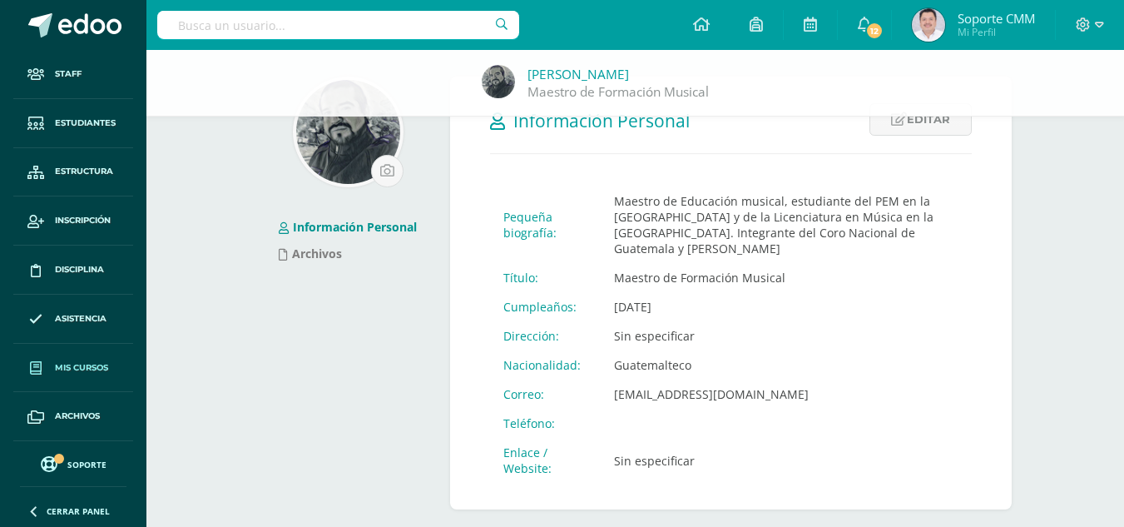
scroll to position [47, 0]
drag, startPoint x: 251, startPoint y: 24, endPoint x: 265, endPoint y: 13, distance: 17.8
click at [252, 24] on input "text" at bounding box center [338, 25] width 362 height 28
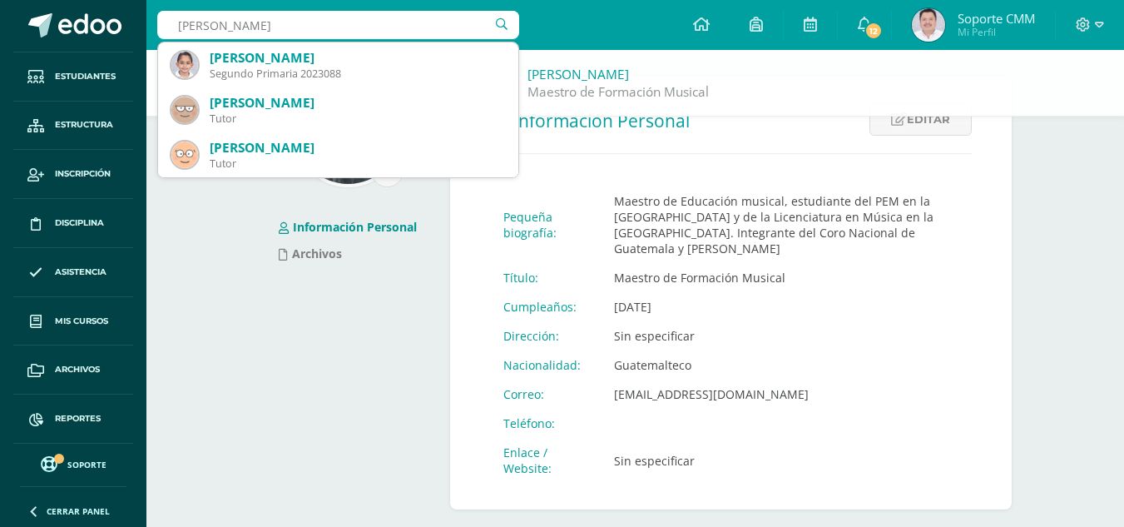
type input "[PERSON_NAME]"
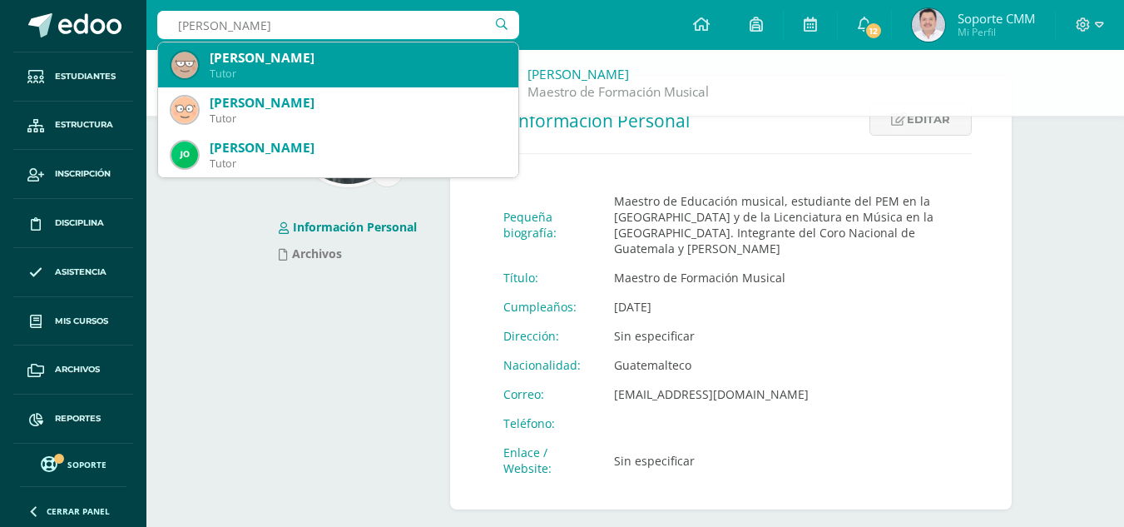
scroll to position [45, 0]
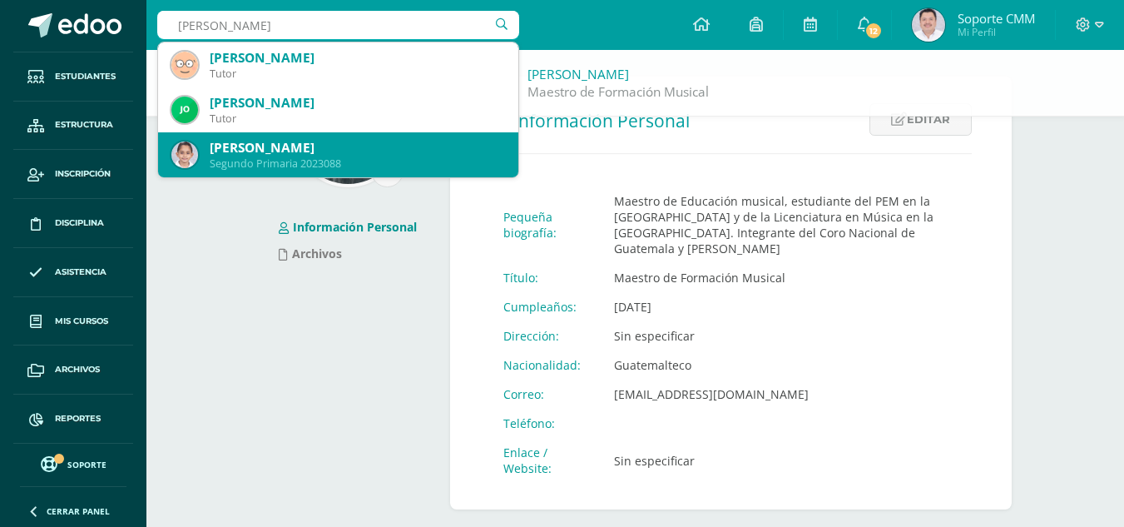
click at [329, 151] on div "[PERSON_NAME]" at bounding box center [357, 147] width 295 height 17
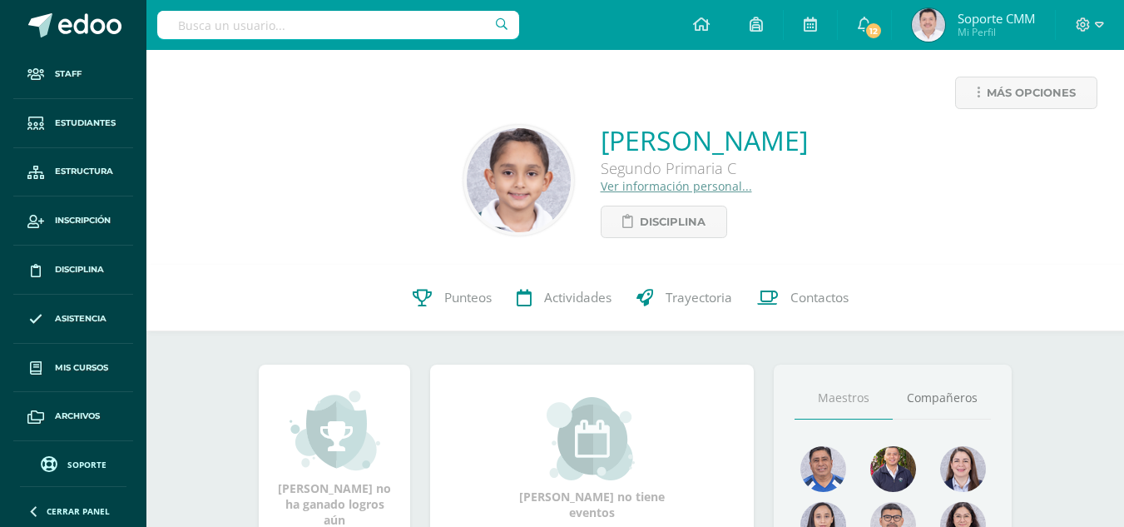
click at [82, 460] on span "Soporte" at bounding box center [86, 464] width 39 height 12
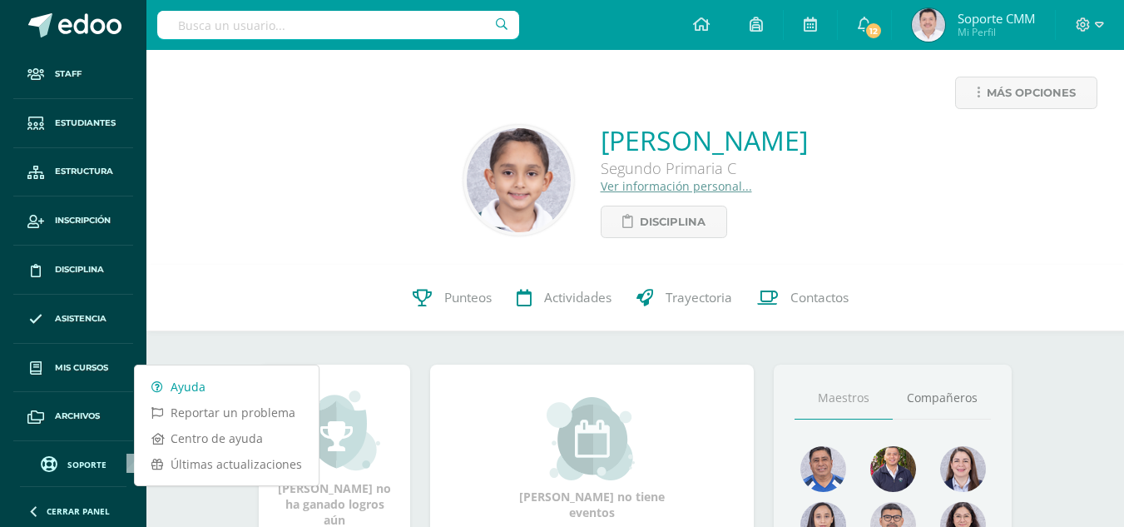
click at [195, 388] on link "Ayuda" at bounding box center [227, 386] width 184 height 26
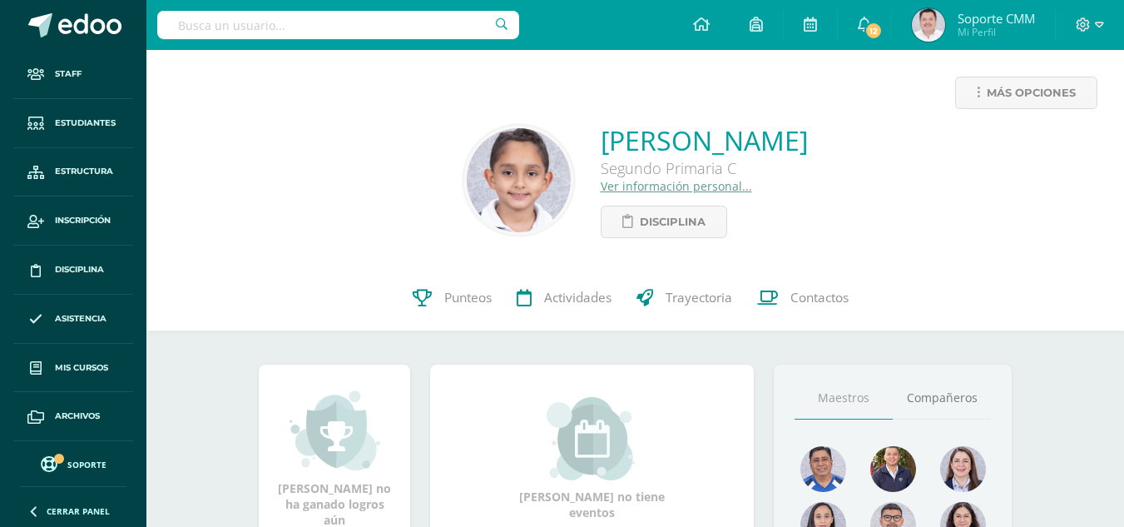
click at [601, 186] on link "Ver información personal..." at bounding box center [676, 186] width 151 height 16
click at [426, 71] on div "Más opciones Ricardo Andreé Muñóz Morales Segundo Primaria C Ver información pe…" at bounding box center [634, 157] width 977 height 215
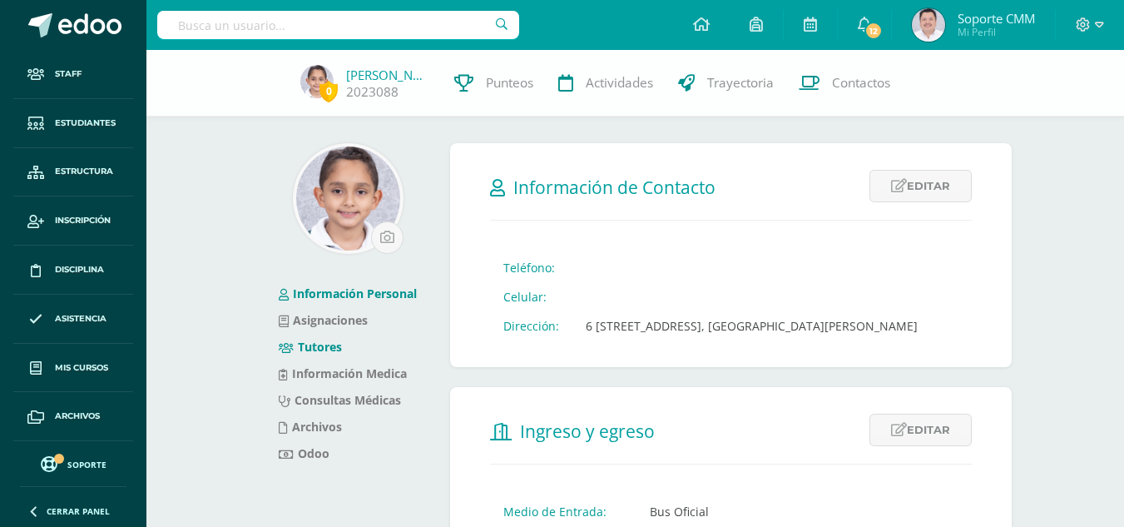
click at [321, 346] on link "Tutores" at bounding box center [310, 347] width 63 height 16
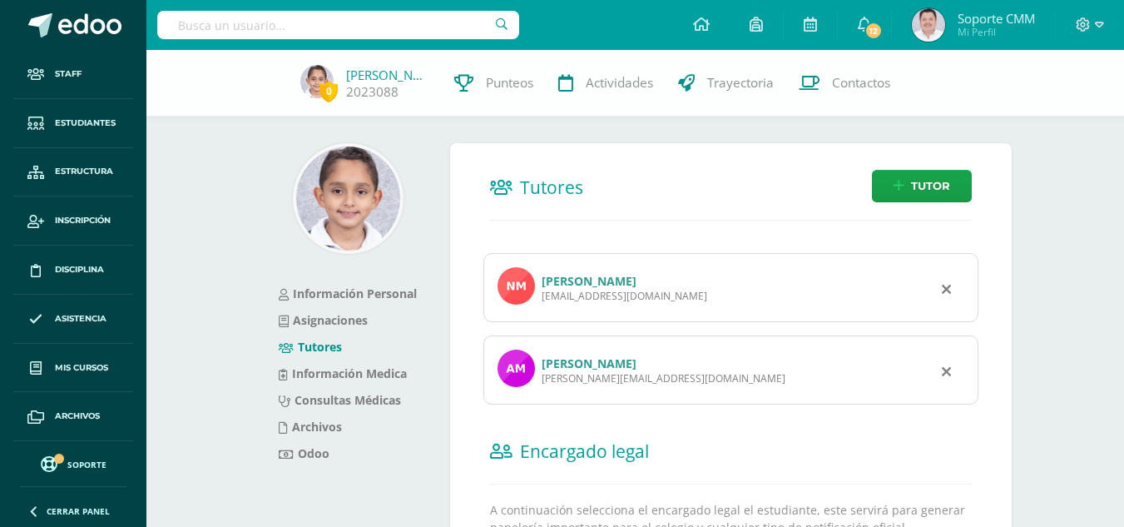
click at [615, 358] on link "Adan Muñóz Kirste" at bounding box center [588, 363] width 95 height 16
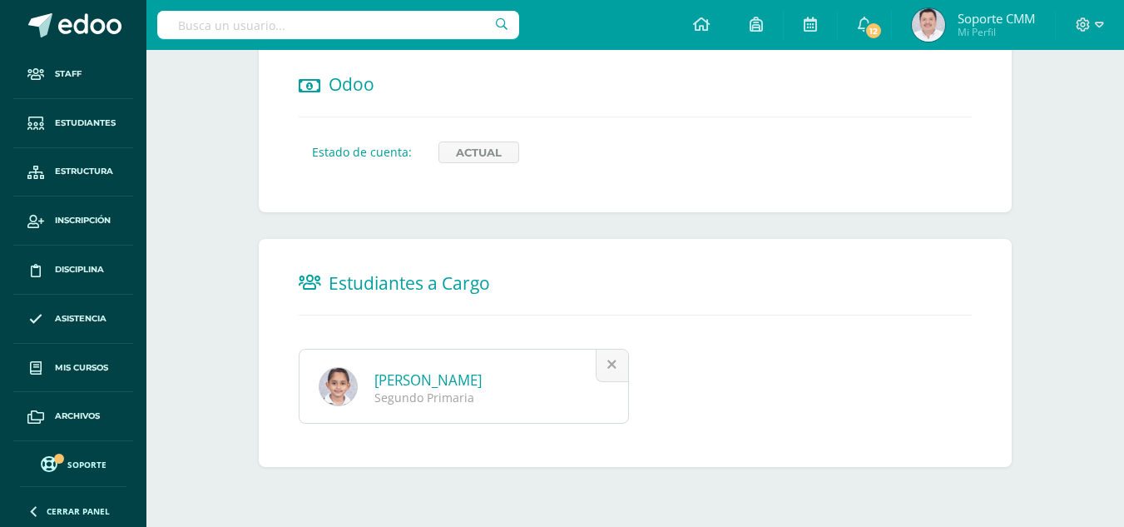
scroll to position [828, 0]
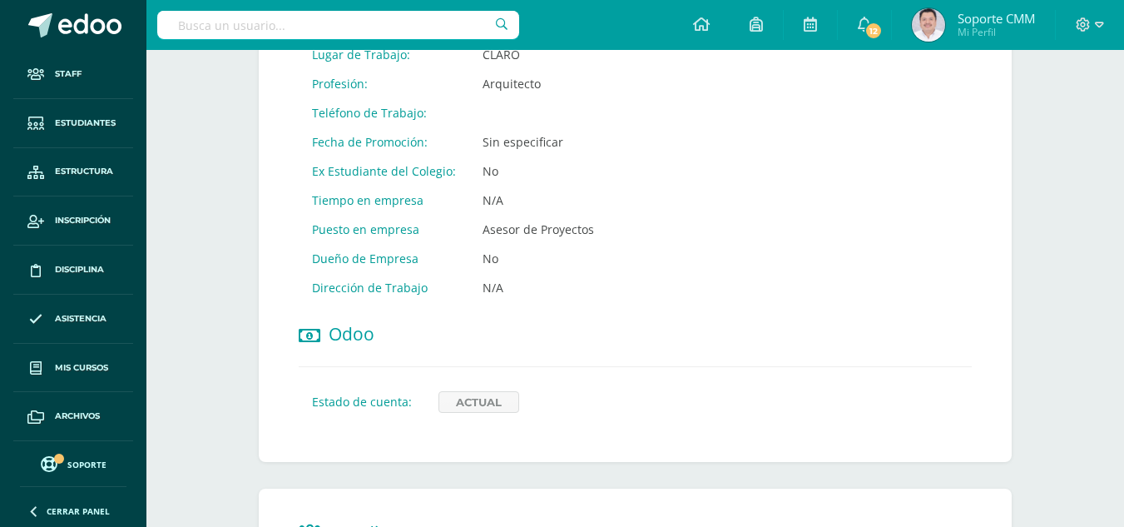
click at [65, 456] on link "Soporte" at bounding box center [73, 463] width 106 height 22
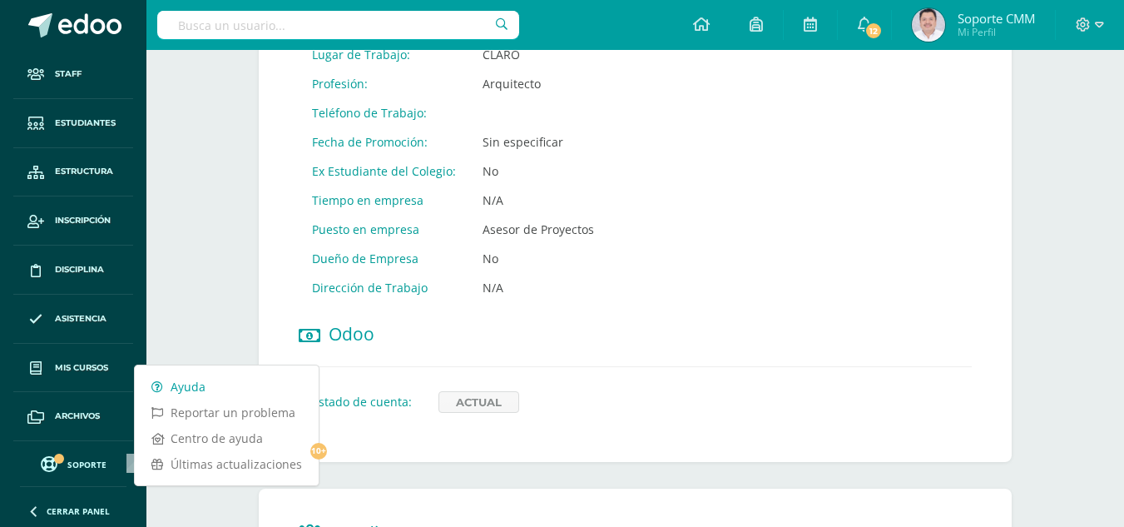
click at [185, 380] on link "Ayuda" at bounding box center [227, 386] width 184 height 26
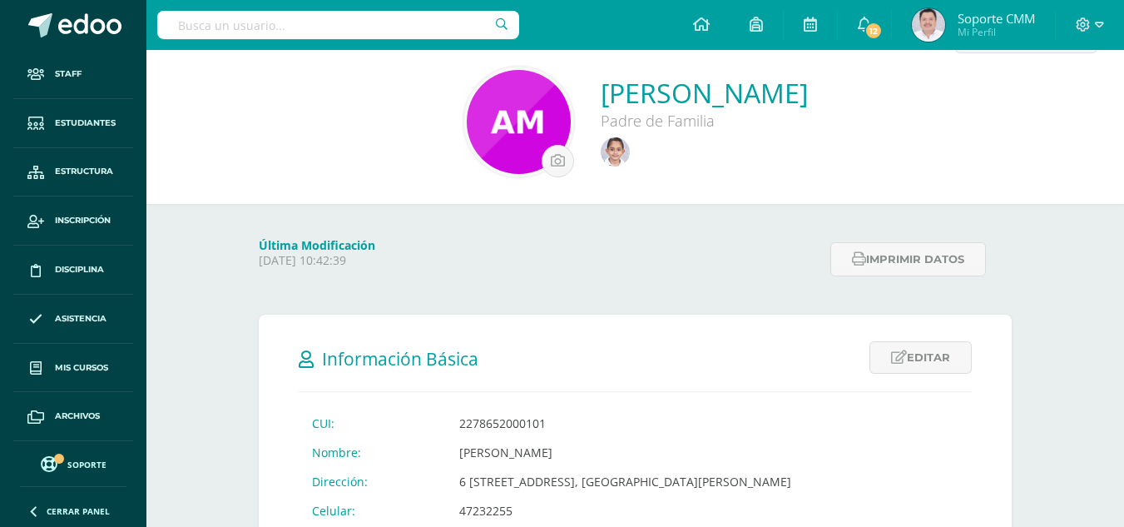
scroll to position [0, 0]
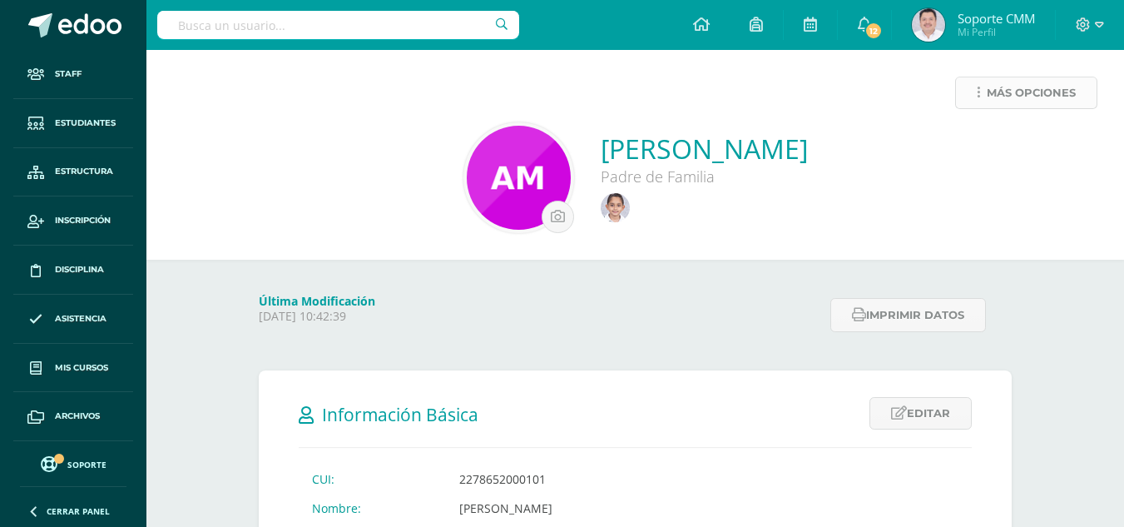
click at [1005, 91] on span "Más opciones" at bounding box center [1030, 92] width 89 height 31
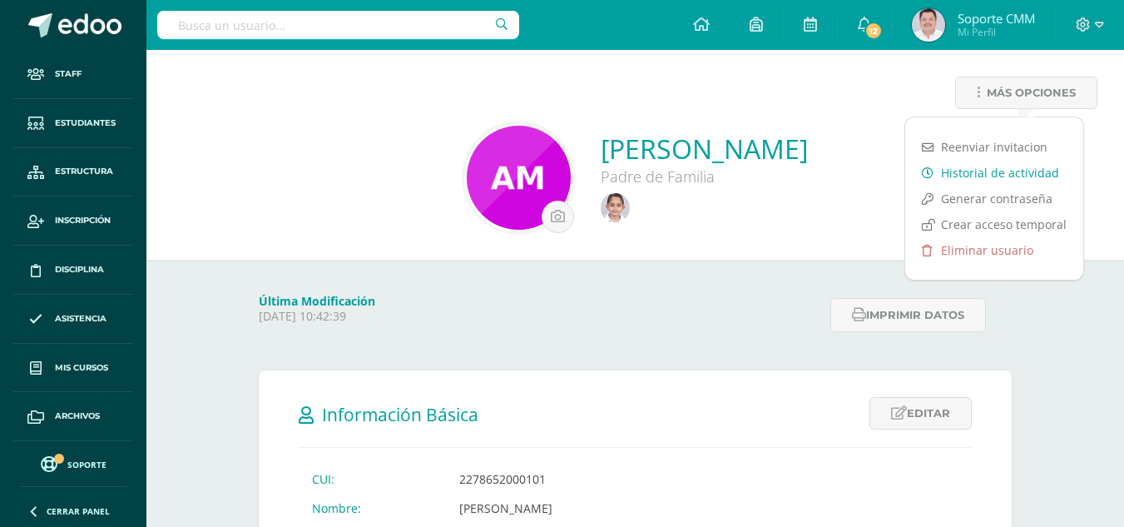
click at [988, 168] on link "Historial de actividad" at bounding box center [994, 173] width 178 height 26
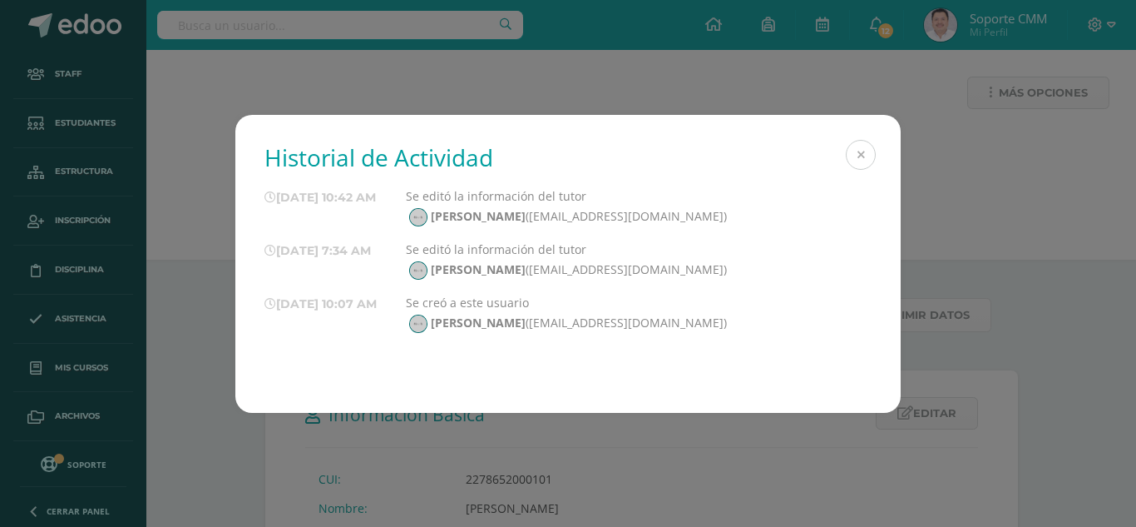
click at [863, 152] on button at bounding box center [861, 155] width 30 height 30
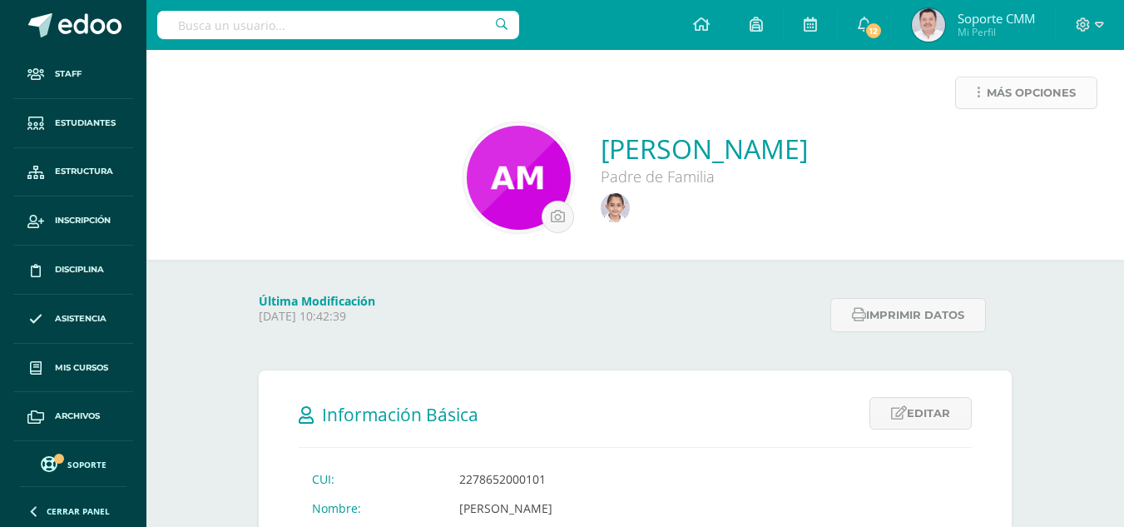
click at [977, 90] on icon at bounding box center [978, 93] width 3 height 14
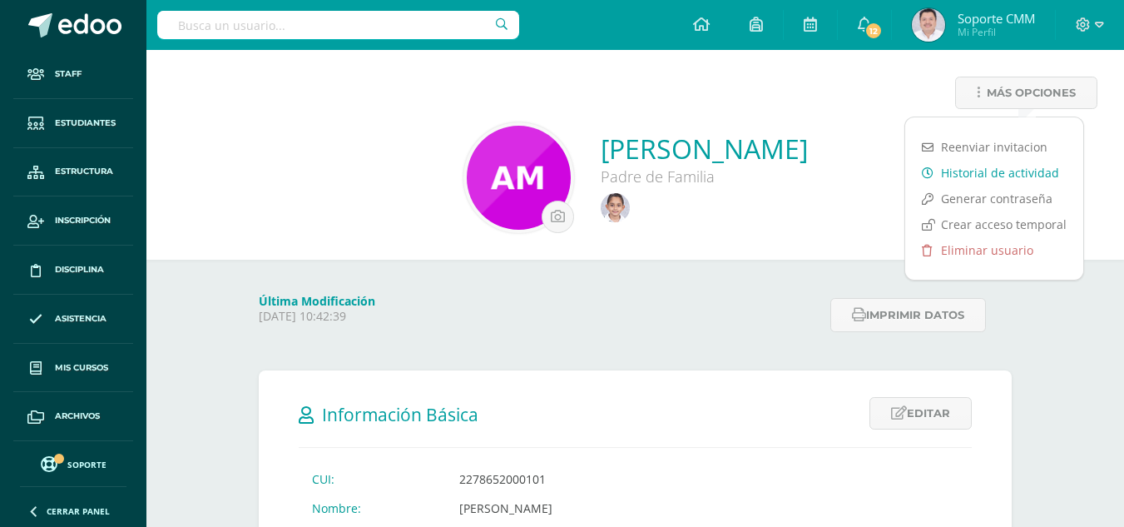
click at [961, 171] on link "Historial de actividad" at bounding box center [994, 173] width 178 height 26
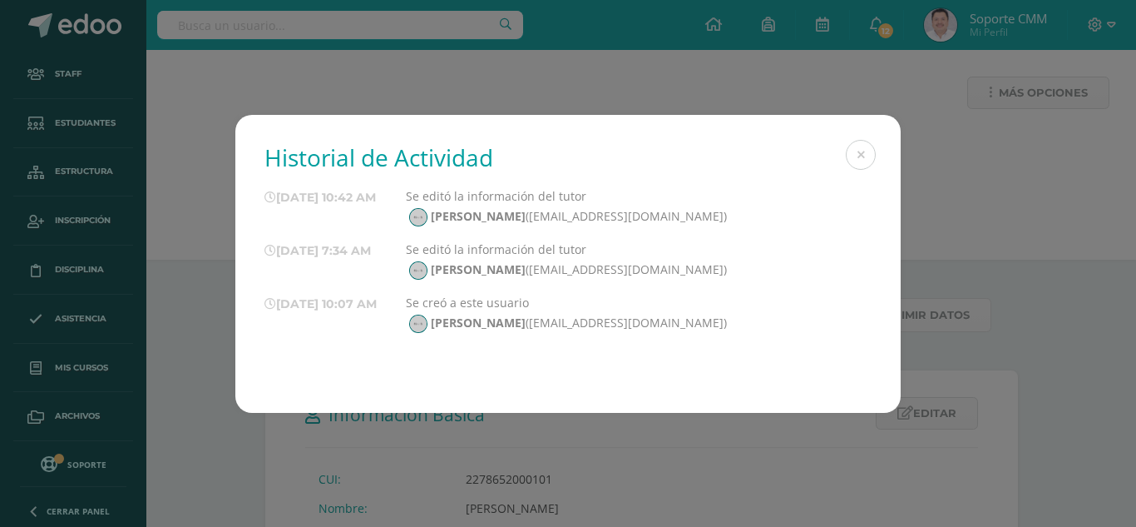
click at [853, 148] on button at bounding box center [861, 155] width 30 height 30
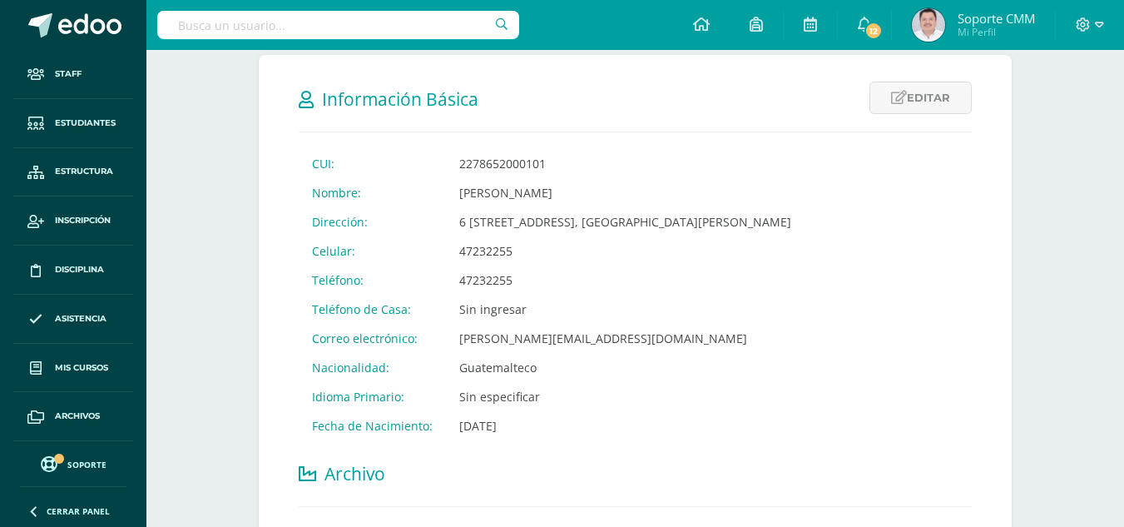
scroll to position [416, 0]
